Goal: Transaction & Acquisition: Purchase product/service

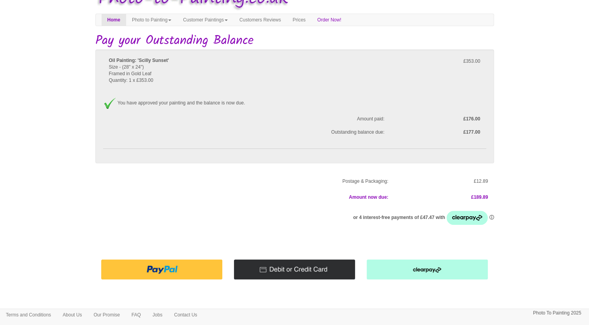
scroll to position [31, 0]
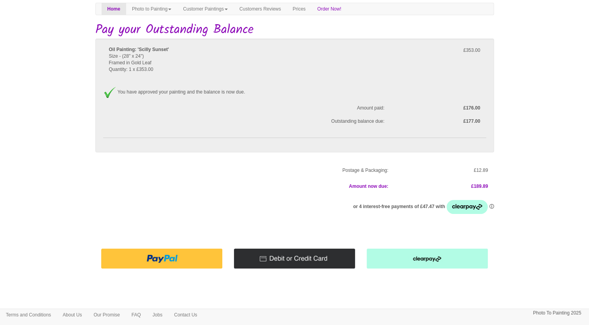
click at [300, 256] on img at bounding box center [294, 258] width 121 height 20
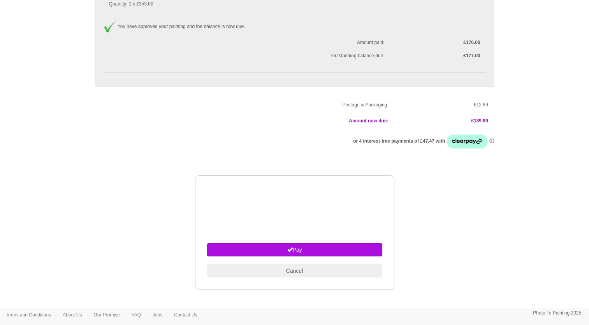
scroll to position [99, 0]
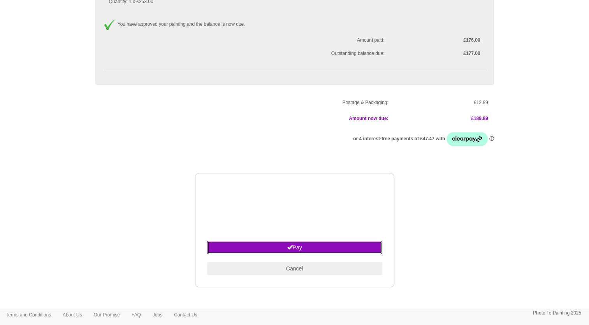
click at [296, 247] on button "Pay" at bounding box center [294, 246] width 175 height 13
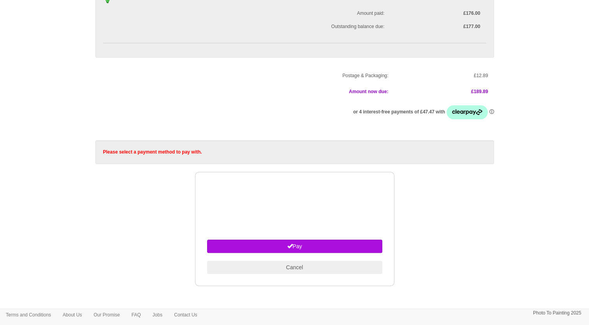
scroll to position [125, 0]
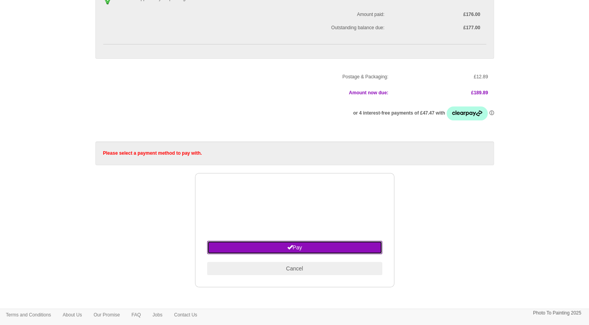
click at [298, 247] on button "Pay" at bounding box center [294, 246] width 175 height 13
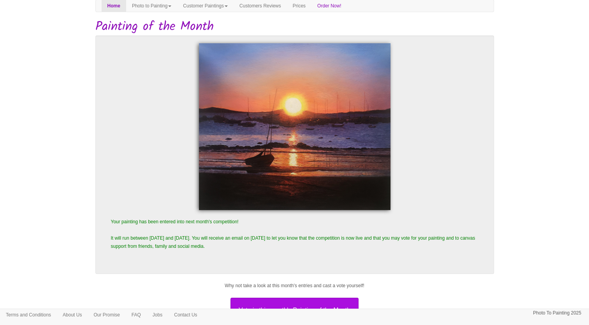
scroll to position [75, 0]
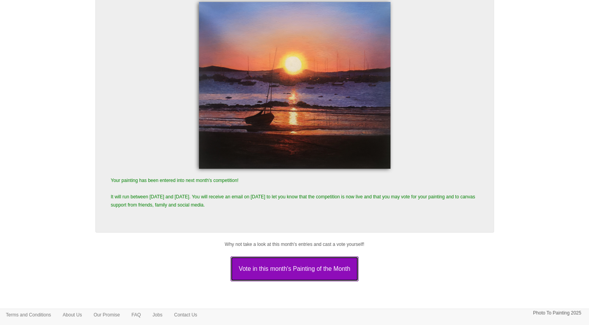
click at [284, 268] on button "Vote in this month's Painting of the Month" at bounding box center [294, 268] width 128 height 25
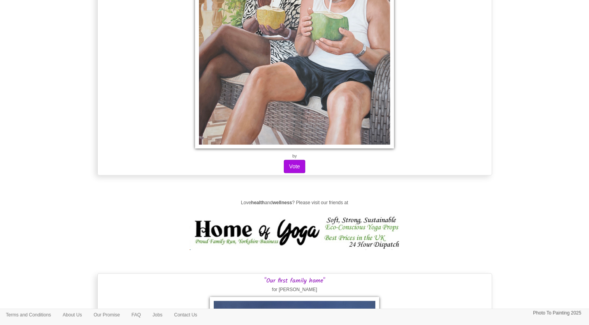
scroll to position [258, 0]
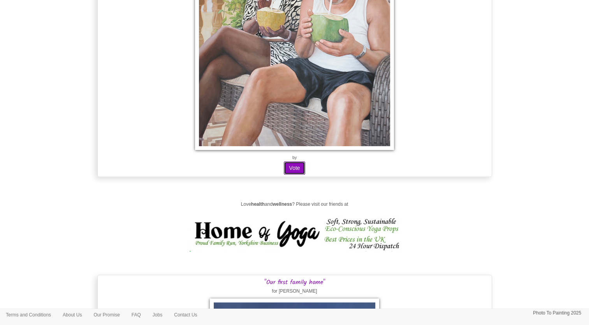
click at [291, 166] on button "Vote" at bounding box center [294, 167] width 21 height 13
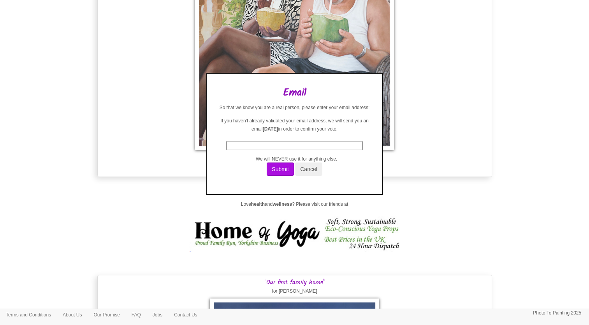
click at [242, 145] on input "text" at bounding box center [294, 145] width 137 height 9
type input "stevenholwell@btinternet.com"
click at [278, 170] on button "Submit" at bounding box center [280, 168] width 27 height 13
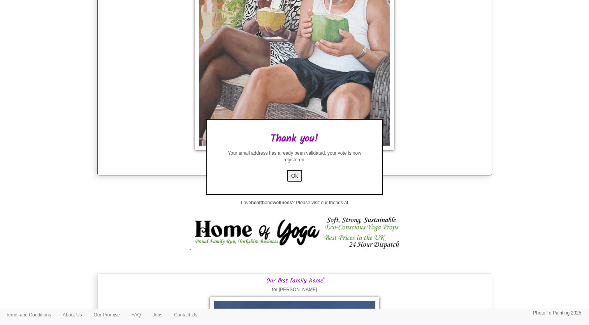
click at [293, 175] on button "Ok" at bounding box center [294, 175] width 17 height 13
